Goal: Obtain resource: Obtain resource

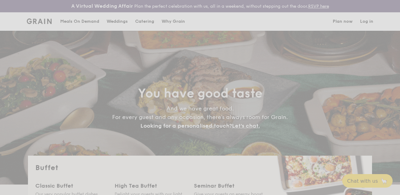
select select
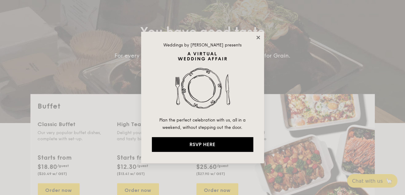
click at [256, 38] on icon at bounding box center [258, 38] width 6 height 6
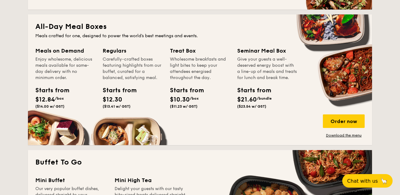
scroll to position [153, 0]
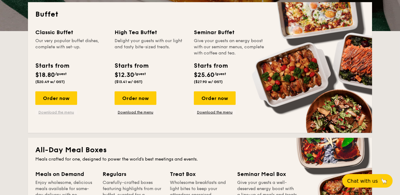
click at [62, 113] on link "Download the menu" at bounding box center [56, 112] width 42 height 5
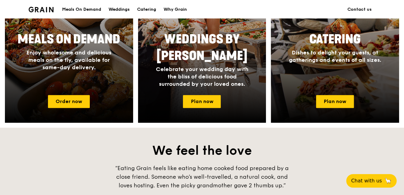
scroll to position [349, 0]
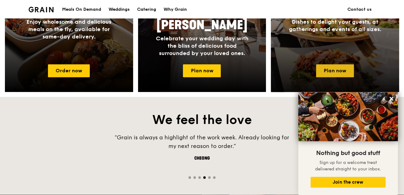
click at [334, 72] on link "Plan now" at bounding box center [335, 70] width 38 height 13
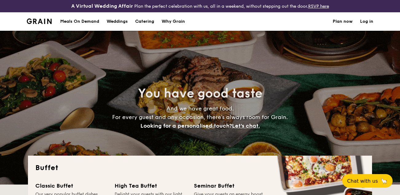
select select
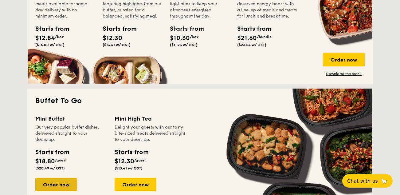
scroll to position [369, 0]
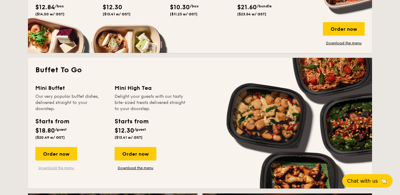
click at [58, 167] on link "Download the menu" at bounding box center [56, 167] width 42 height 5
